Goal: Task Accomplishment & Management: Manage account settings

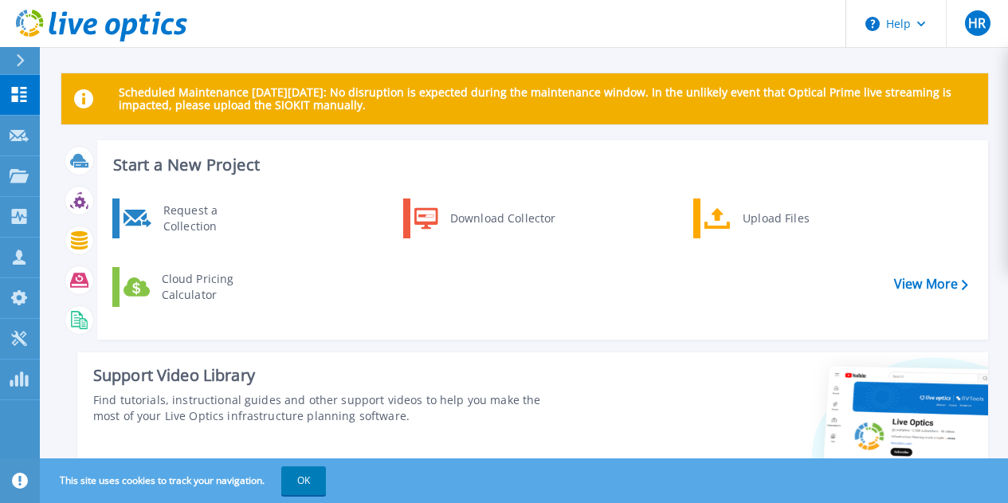
drag, startPoint x: 347, startPoint y: 92, endPoint x: 456, endPoint y: 107, distance: 109.3
click at [459, 104] on p "Scheduled Maintenance [DATE][DATE]: No disruption is expected during the mainte…" at bounding box center [547, 98] width 856 height 25
click at [446, 118] on div "Scheduled Maintenance [DATE][DATE]: No disruption is expected during the mainte…" at bounding box center [524, 98] width 926 height 51
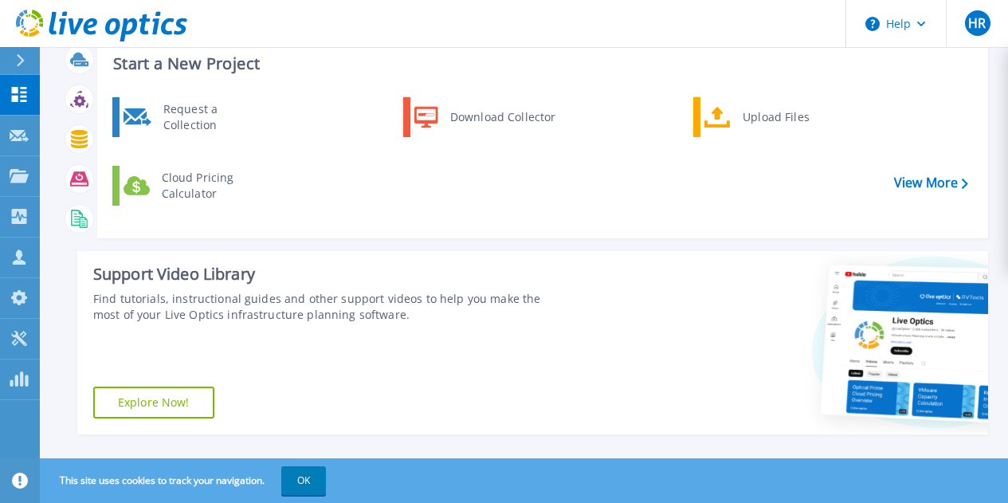
scroll to position [80, 0]
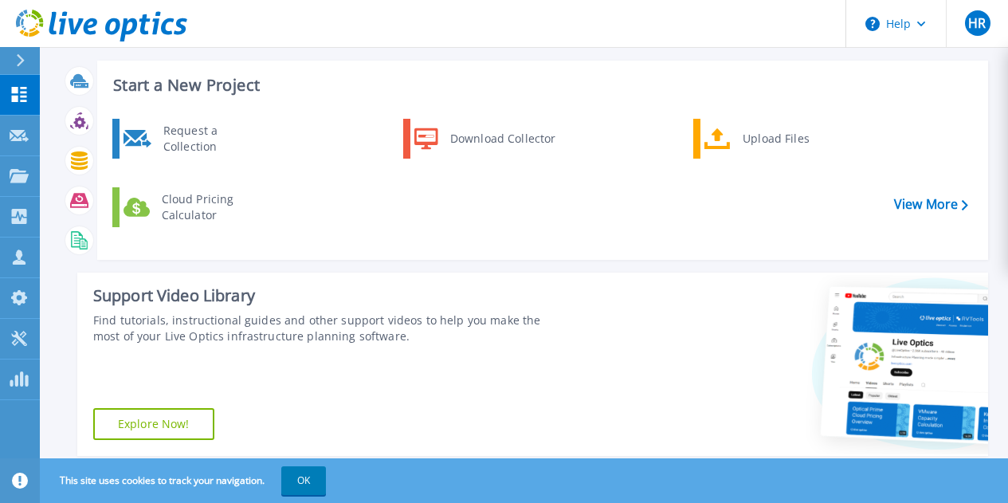
click at [970, 209] on div "Request a Collection Download Collector Upload Files Cloud Pricing Calculator" at bounding box center [539, 183] width 879 height 137
click at [963, 204] on icon at bounding box center [964, 205] width 6 height 10
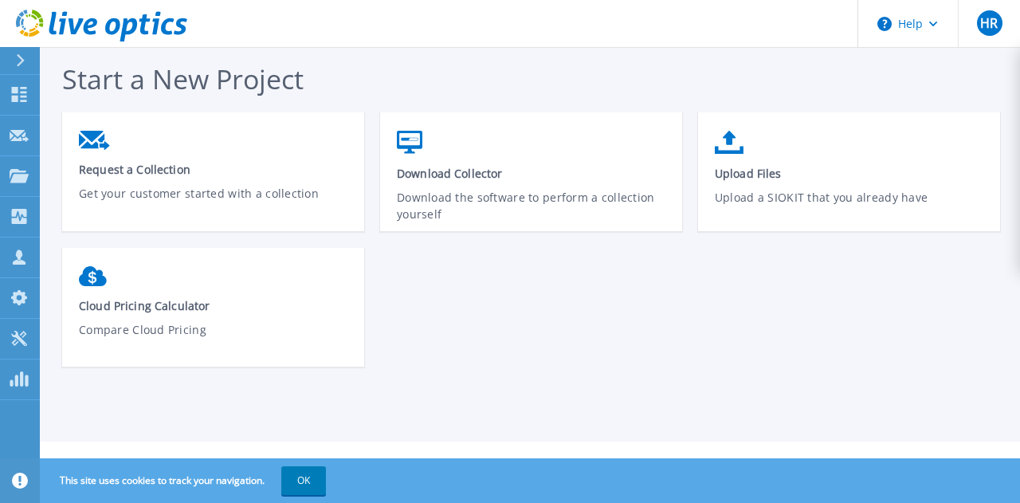
click at [18, 60] on icon at bounding box center [20, 60] width 9 height 13
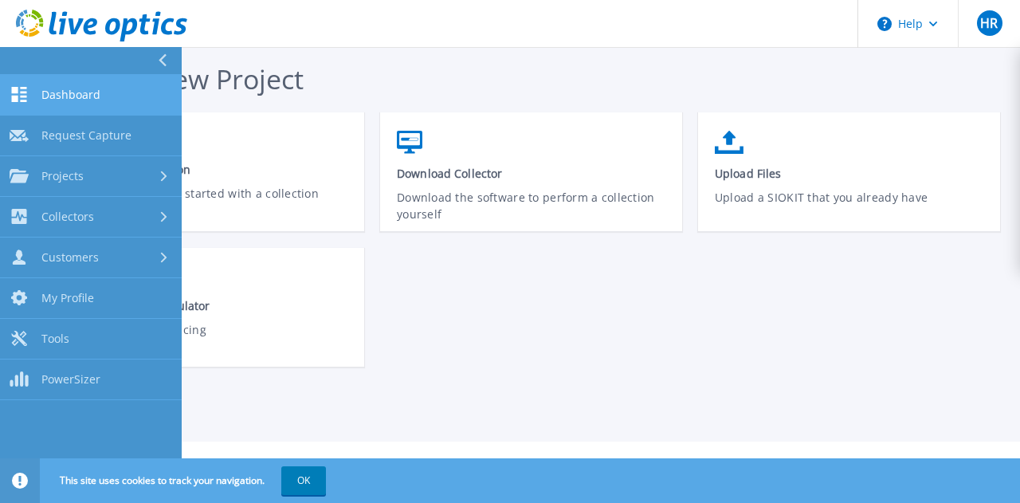
click at [39, 92] on link "Dashboard Dashboard" at bounding box center [91, 95] width 182 height 41
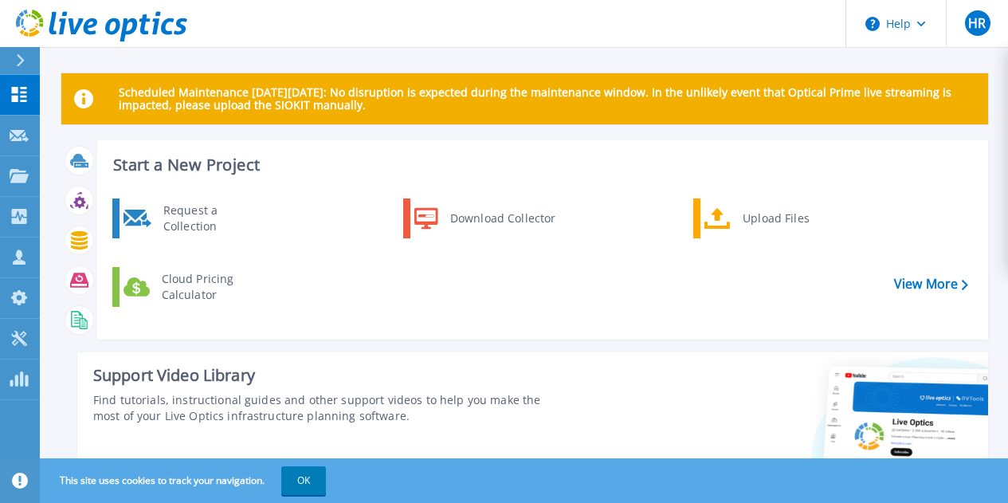
click at [741, 4] on header "Help HR Parceiro de Canal Hélder Ribeiro helder.ribeiro@ris2048.pt RIS2048 - SI…" at bounding box center [504, 24] width 1008 height 48
click at [722, 33] on header "Help HR Parceiro de Canal Hélder Ribeiro helder.ribeiro@ris2048.pt RIS2048 - SI…" at bounding box center [504, 24] width 1008 height 48
click at [928, 29] on button "Help" at bounding box center [896, 24] width 100 height 48
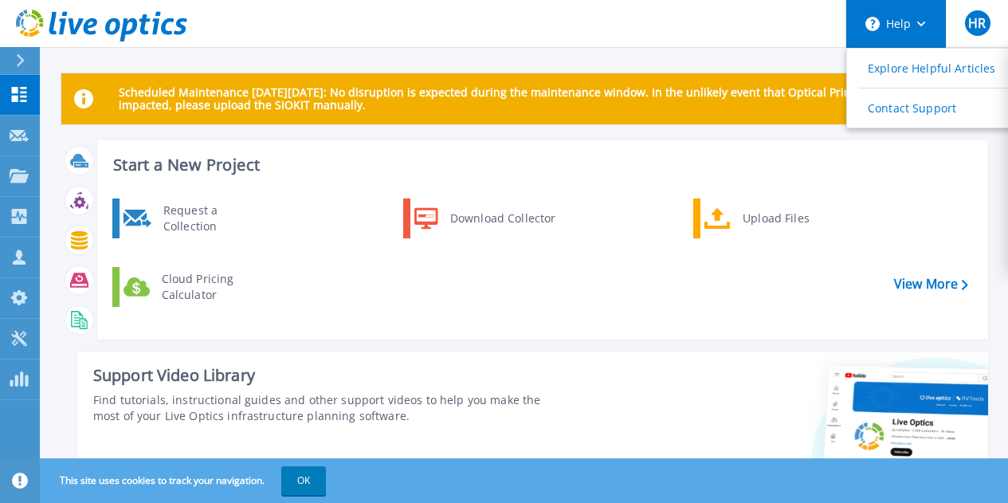
click at [929, 25] on button "Help" at bounding box center [896, 24] width 100 height 48
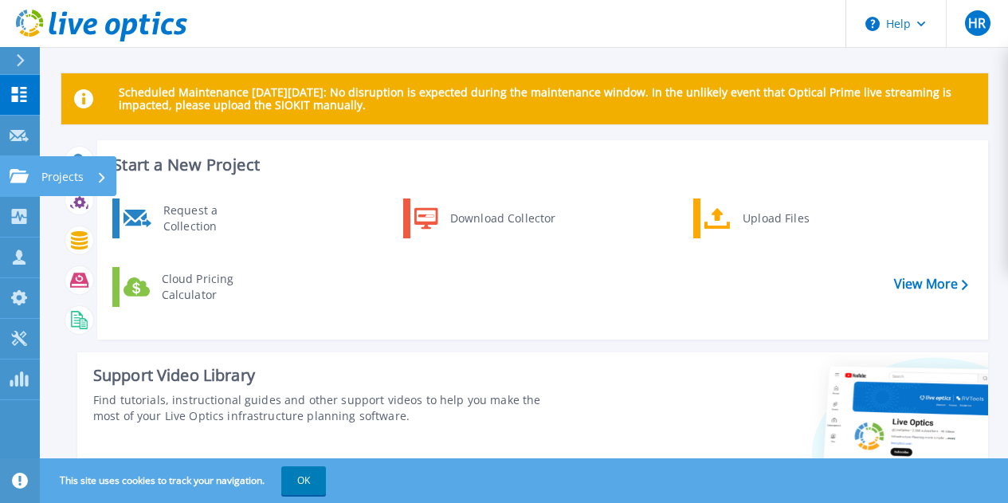
click at [99, 176] on icon at bounding box center [102, 177] width 6 height 10
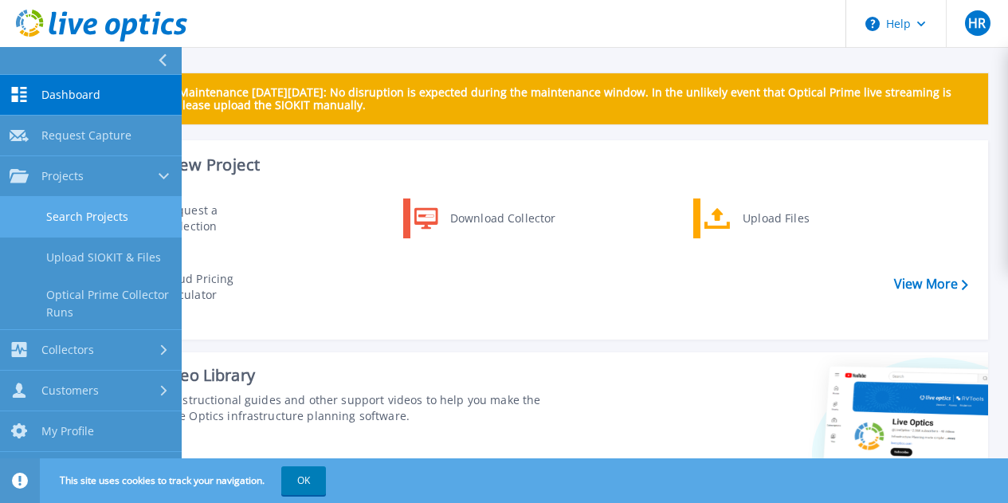
click at [95, 215] on link "Search Projects" at bounding box center [91, 217] width 182 height 41
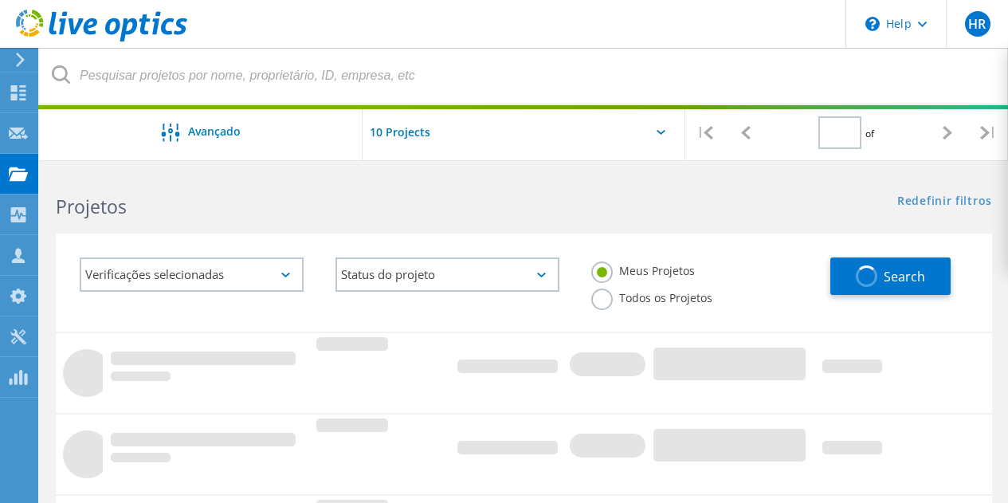
type input "1"
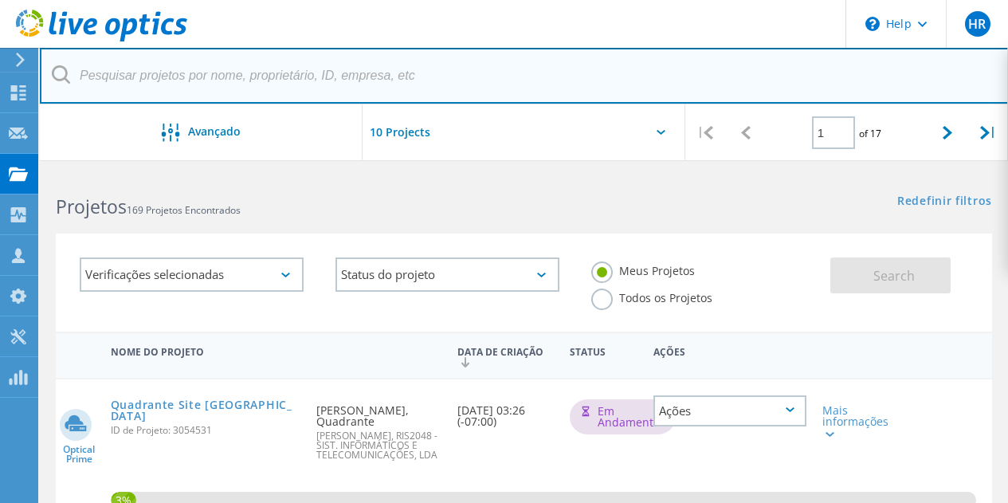
click at [158, 73] on input "text" at bounding box center [524, 76] width 969 height 56
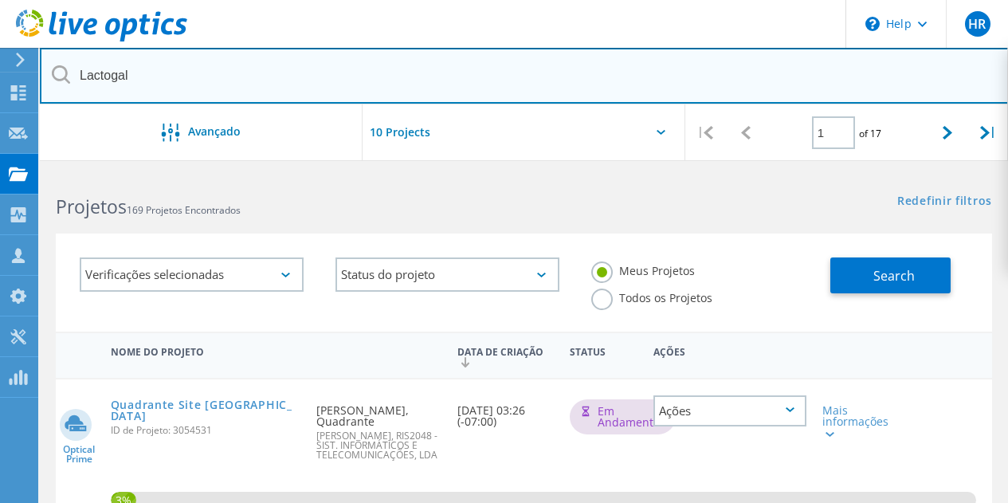
type input "Lactogal"
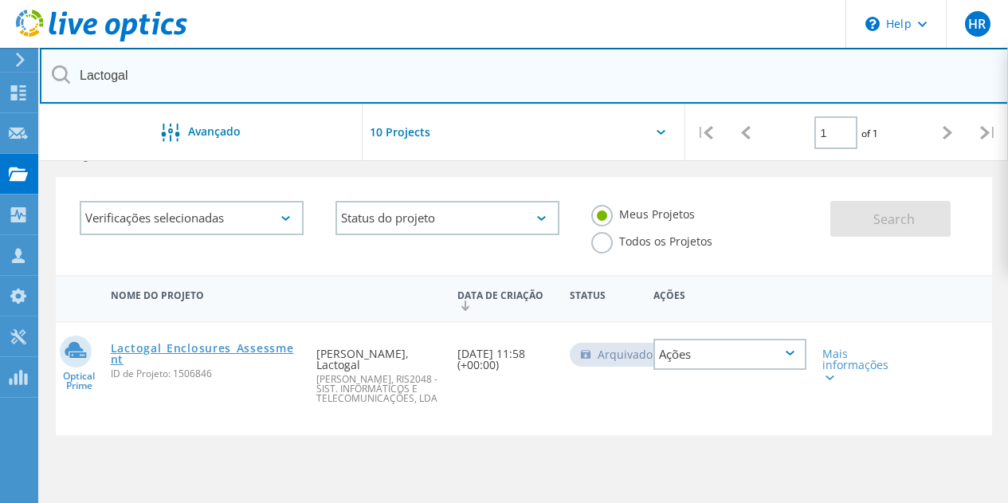
scroll to position [159, 0]
